Goal: Check status: Check status

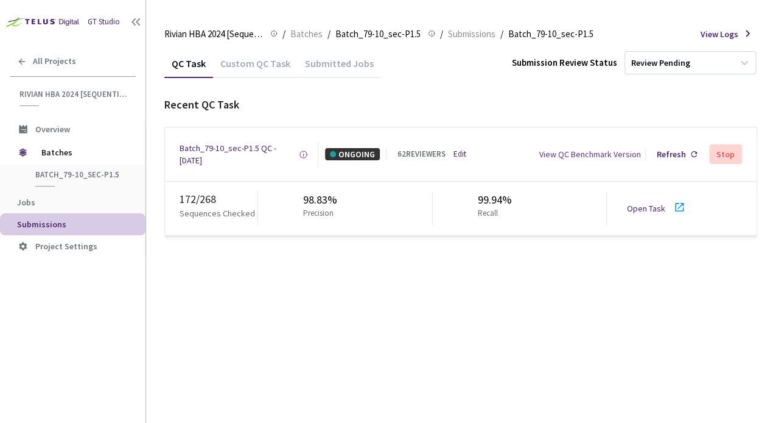
click at [659, 211] on link "Open Task" at bounding box center [645, 208] width 38 height 11
click at [658, 208] on link "Open Task" at bounding box center [645, 208] width 38 height 11
click at [238, 150] on div "Batch_79-10_sec-P1.5 QC - [DATE]" at bounding box center [239, 154] width 119 height 24
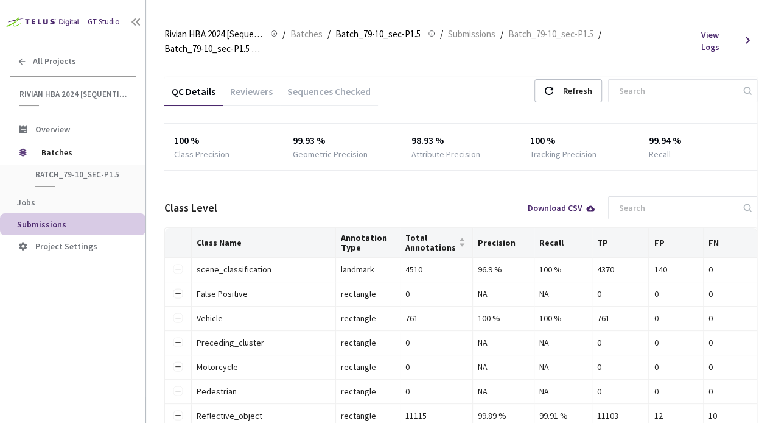
click at [287, 85] on div "Sequences Checked" at bounding box center [329, 95] width 98 height 21
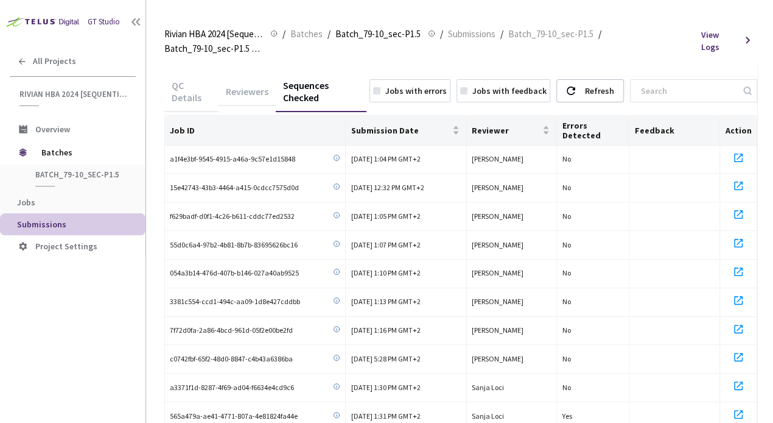
click at [254, 85] on div "Reviewers" at bounding box center [247, 95] width 57 height 21
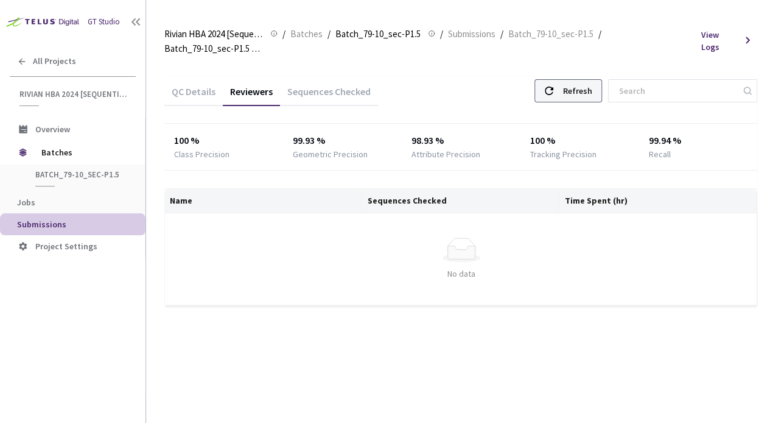
click at [575, 79] on div "Refresh" at bounding box center [569, 90] width 68 height 23
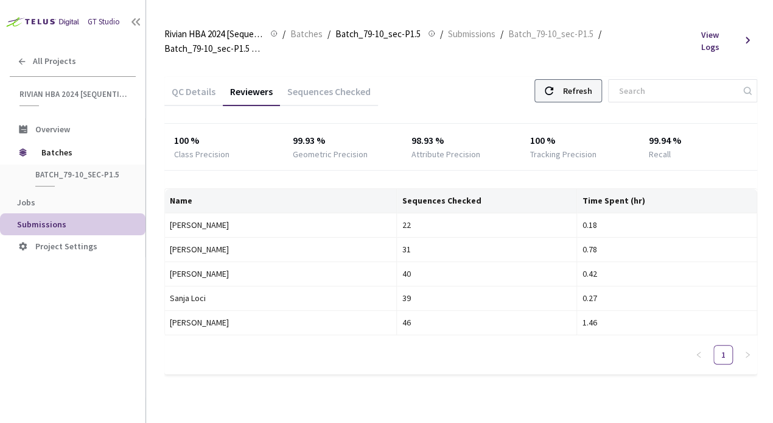
click at [588, 80] on div "Refresh" at bounding box center [577, 91] width 29 height 22
click at [577, 80] on div "Refresh" at bounding box center [569, 90] width 68 height 23
click at [573, 79] on div "Refresh" at bounding box center [569, 90] width 68 height 23
click at [592, 80] on div "Refresh" at bounding box center [577, 91] width 29 height 22
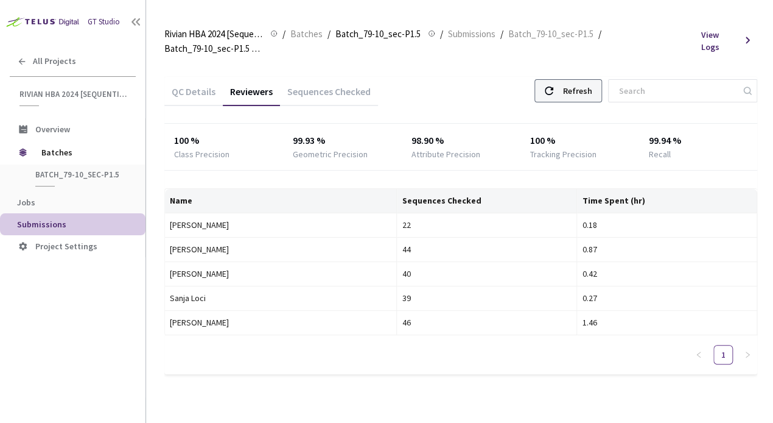
click at [573, 79] on div "Refresh" at bounding box center [569, 90] width 68 height 23
